Goal: Task Accomplishment & Management: Manage account settings

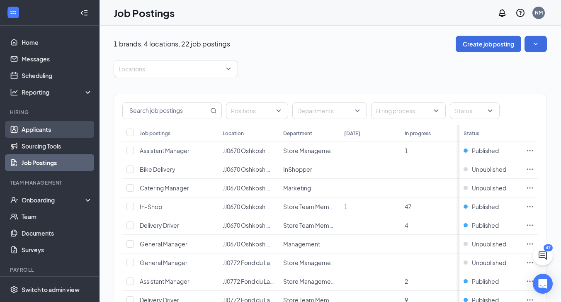
click at [46, 129] on link "Applicants" at bounding box center [57, 129] width 71 height 17
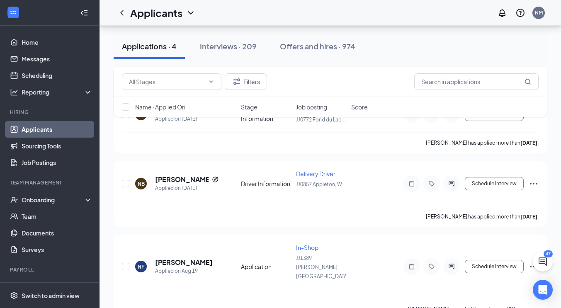
scroll to position [176, 0]
click at [179, 259] on h5 "[PERSON_NAME]" at bounding box center [184, 263] width 58 height 9
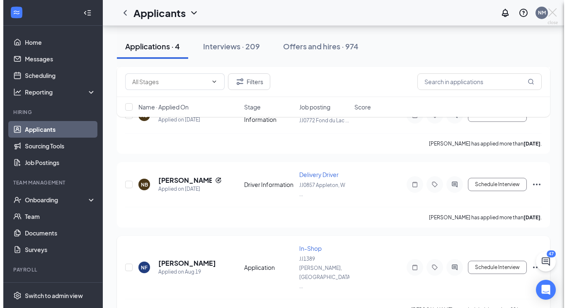
scroll to position [160, 0]
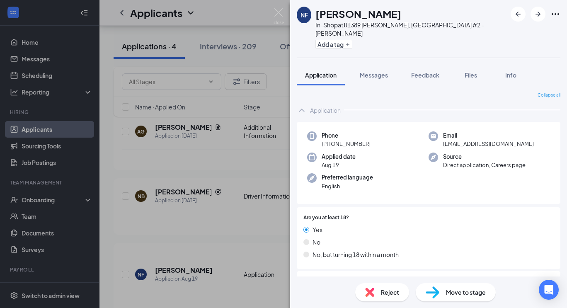
click at [378, 295] on div "Reject" at bounding box center [382, 292] width 54 height 18
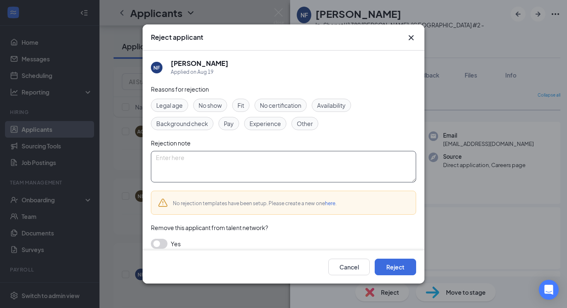
click at [324, 180] on textarea at bounding box center [283, 167] width 265 height 32
type textarea "Canceled interview"
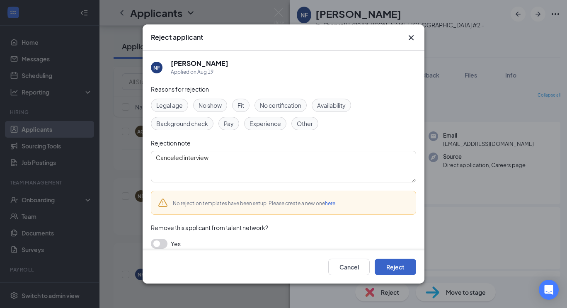
click at [386, 264] on button "Reject" at bounding box center [395, 267] width 41 height 17
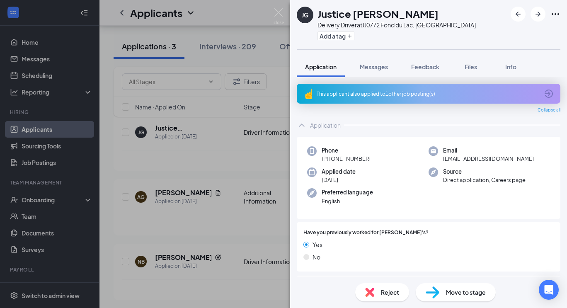
click at [545, 93] on icon "ArrowCircle" at bounding box center [549, 94] width 8 height 8
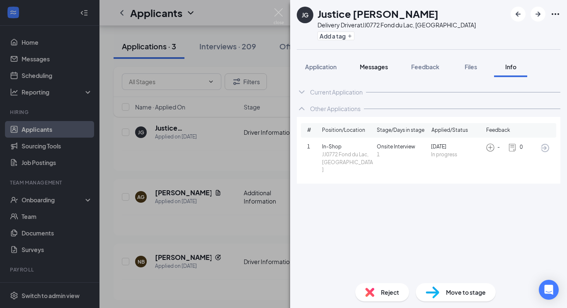
click at [365, 62] on button "Messages" at bounding box center [374, 66] width 45 height 21
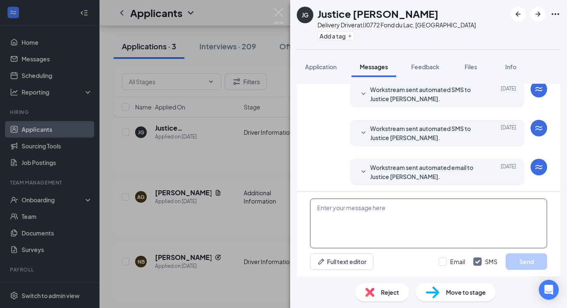
scroll to position [150, 0]
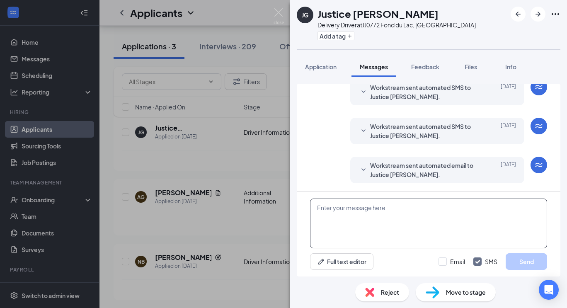
click at [367, 221] on textarea at bounding box center [428, 224] width 237 height 50
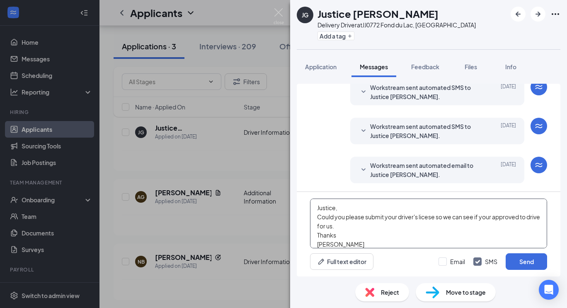
click at [422, 217] on textarea "Justice, Could you please submit your driver's licese so we can see if your app…" at bounding box center [428, 224] width 237 height 50
click at [357, 239] on textarea "Justice, Could you please submit your driver's license so we can see if your ap…" at bounding box center [428, 224] width 237 height 50
drag, startPoint x: 344, startPoint y: 244, endPoint x: 315, endPoint y: 216, distance: 40.2
click at [315, 216] on textarea "Justice, Could you please submit your driver's license so we can see if your ap…" at bounding box center [428, 224] width 237 height 50
type textarea "Justice, Could you please submit your driver's license so we can see if your ap…"
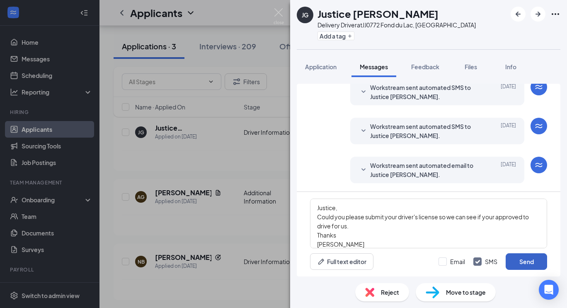
click at [524, 260] on button "Send" at bounding box center [526, 261] width 41 height 17
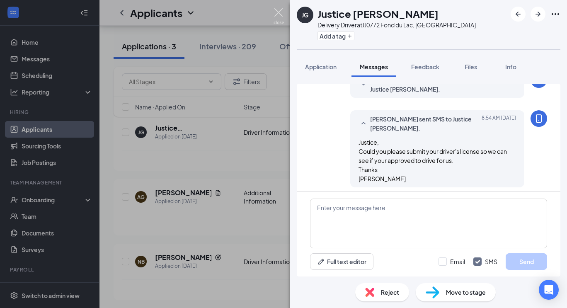
scroll to position [240, 0]
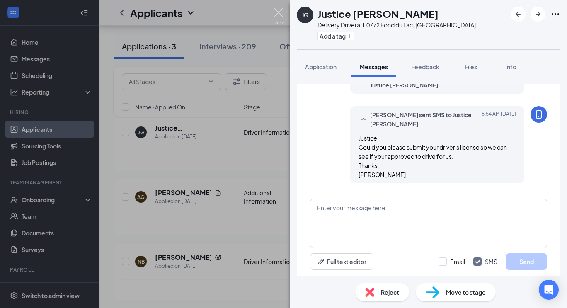
click at [279, 10] on img at bounding box center [279, 16] width 10 height 16
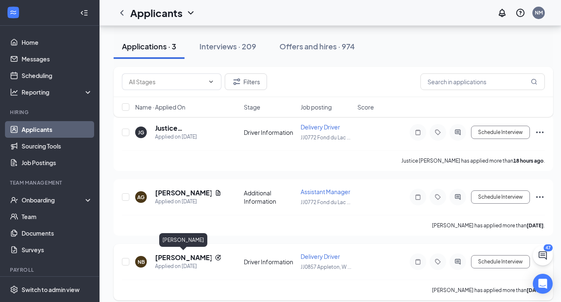
click at [193, 255] on h5 "[PERSON_NAME]" at bounding box center [183, 257] width 56 height 9
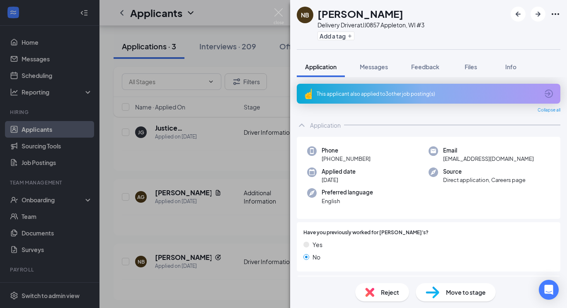
scroll to position [187, 0]
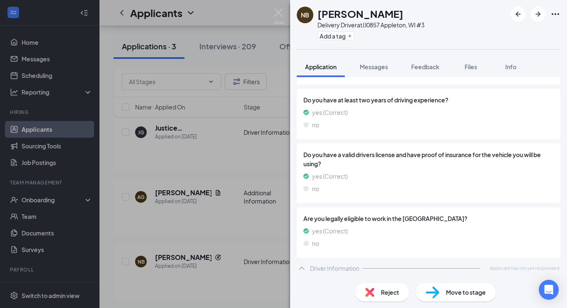
click at [392, 293] on span "Reject" at bounding box center [390, 292] width 18 height 9
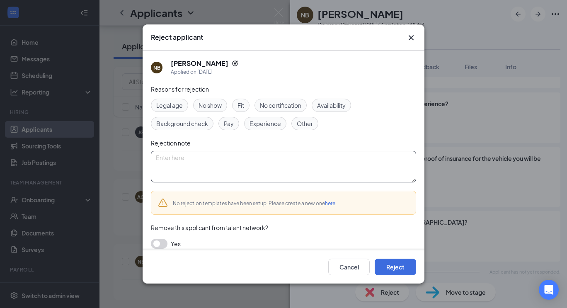
click at [226, 163] on textarea at bounding box center [283, 167] width 265 height 32
type textarea "never submitted ID"
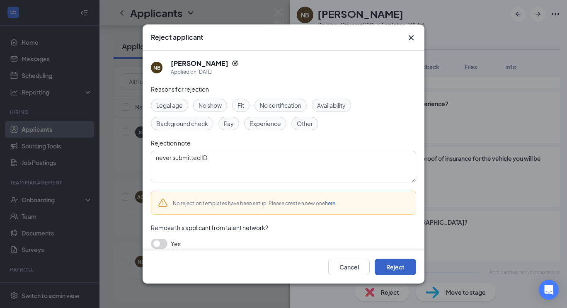
click at [406, 270] on button "Reject" at bounding box center [395, 267] width 41 height 17
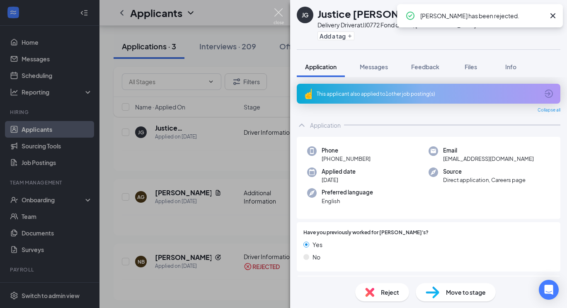
click at [277, 11] on img at bounding box center [279, 16] width 10 height 16
